Goal: Transaction & Acquisition: Purchase product/service

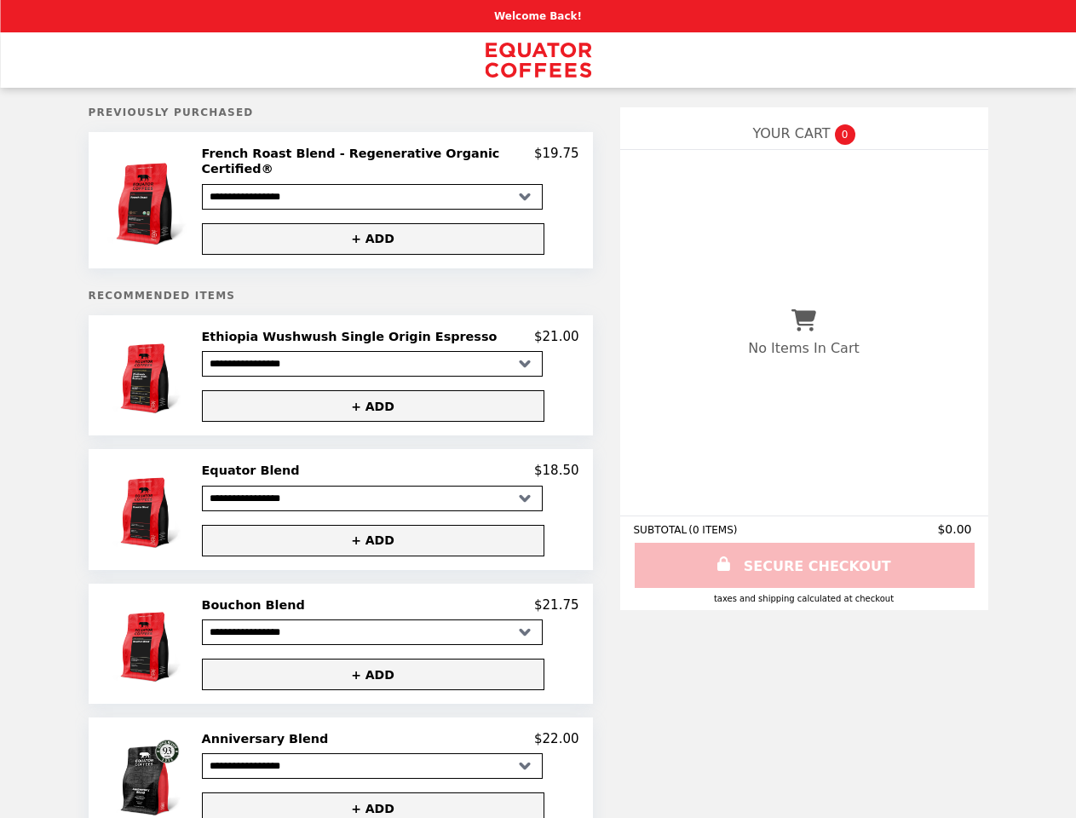
click at [168, 194] on img at bounding box center [149, 200] width 91 height 109
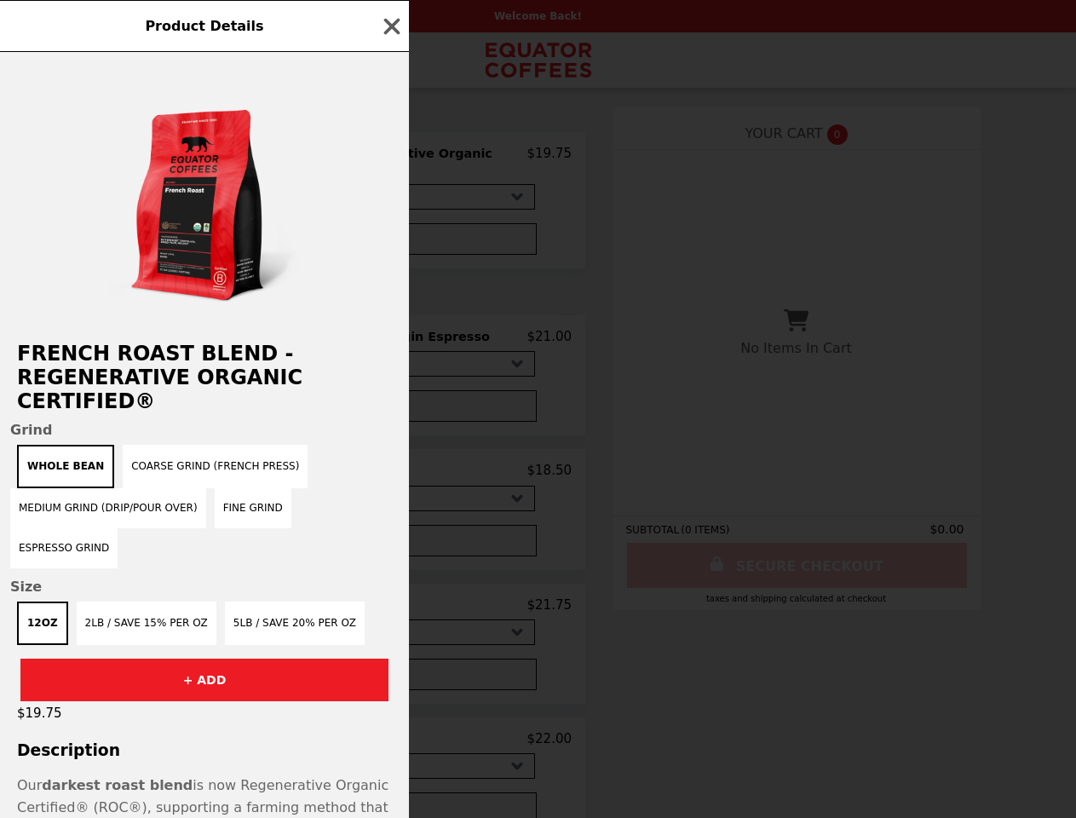
click at [389, 156] on div "Product Details French Roast Blend - Regenerative Organic Certified® Grind Whol…" at bounding box center [538, 409] width 1076 height 818
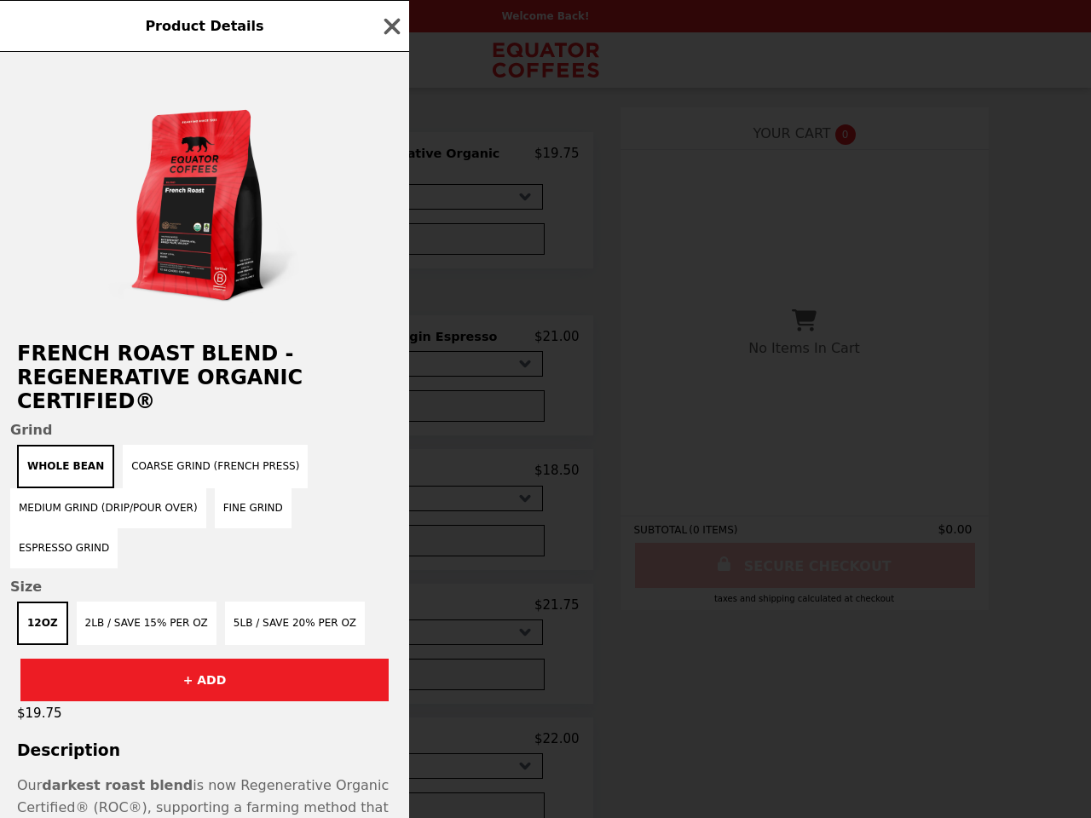
click at [389, 226] on div at bounding box center [204, 188] width 409 height 273
click at [168, 365] on h2 "French Roast Blend - Regenerative Organic Certified®" at bounding box center [204, 378] width 409 height 72
click at [389, 326] on div "Product Details French Roast Blend - Regenerative Organic Certified® Grind Whol…" at bounding box center [545, 409] width 1091 height 818
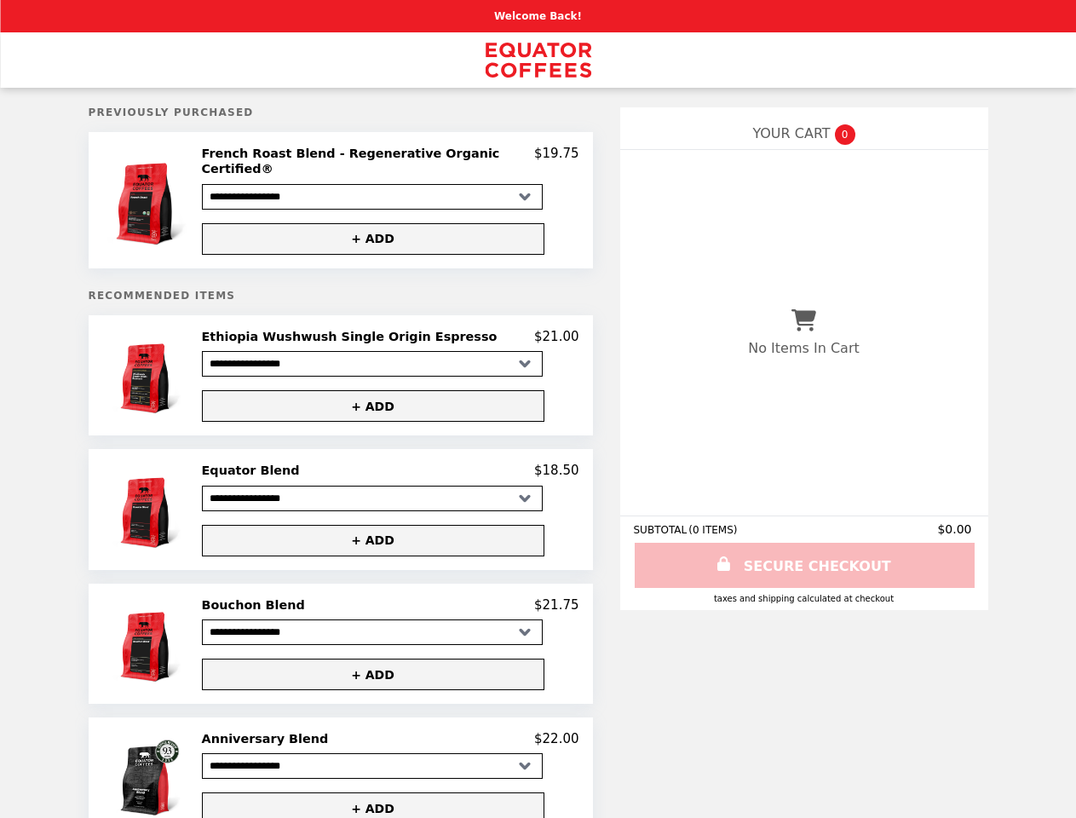
click at [389, 396] on button "+ ADD" at bounding box center [373, 406] width 342 height 32
click at [168, 500] on img at bounding box center [149, 509] width 79 height 93
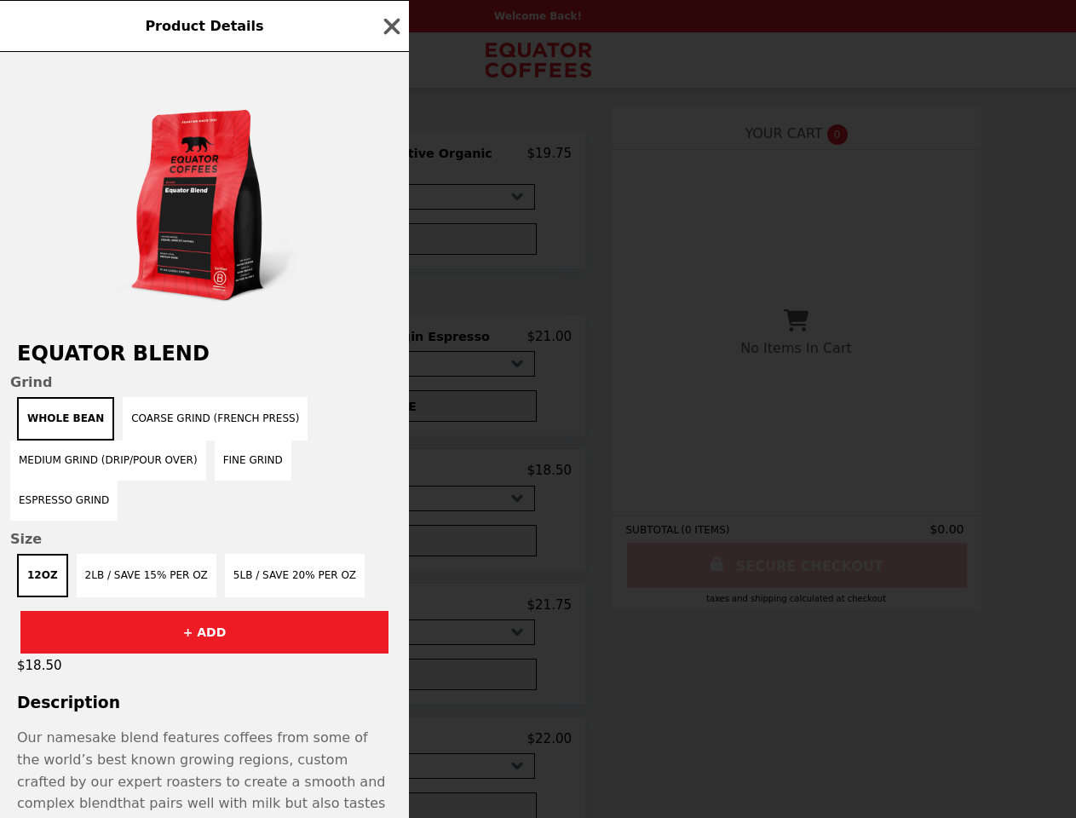
click at [389, 462] on div "Product Details Equator Blend Grind Whole Bean Coarse Grind (French Press) Medi…" at bounding box center [538, 409] width 1076 height 818
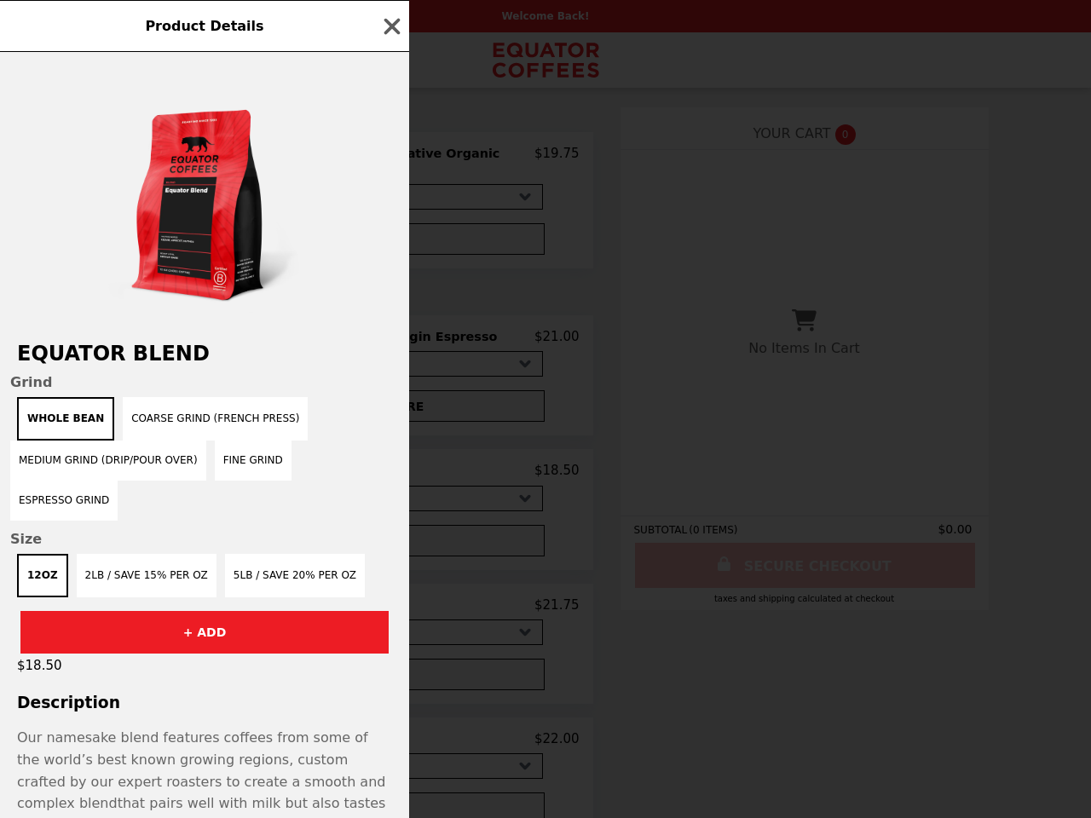
click at [389, 554] on div "12oz 2lb / Save 15% per oz 5lb / Save 20% per oz" at bounding box center [204, 575] width 389 height 43
click at [168, 636] on div "Product Details Equator Blend Grind Whole Bean Coarse Grind (French Press) Medi…" at bounding box center [545, 409] width 1091 height 818
